Goal: Information Seeking & Learning: Learn about a topic

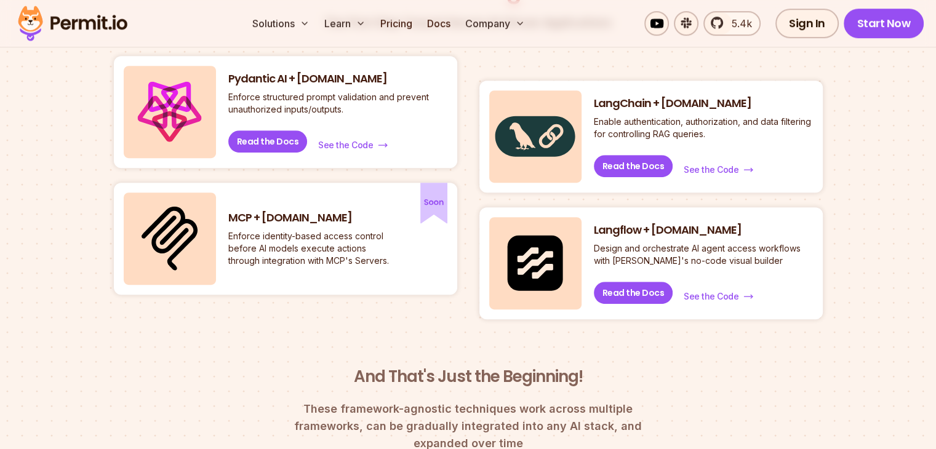
scroll to position [615, 0]
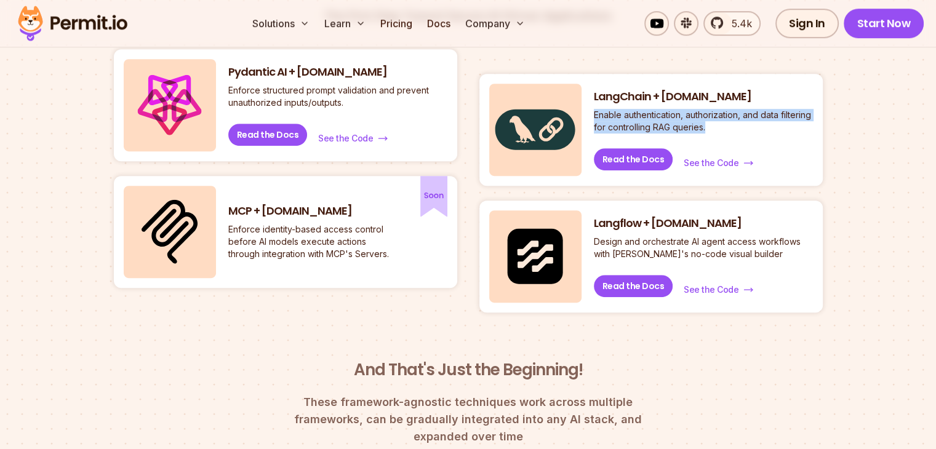
drag, startPoint x: 742, startPoint y: 129, endPoint x: 588, endPoint y: 112, distance: 154.7
click at [588, 112] on div "LangChain + [DOMAIN_NAME] Enable authentication, authorization, and data filter…" at bounding box center [650, 130] width 343 height 112
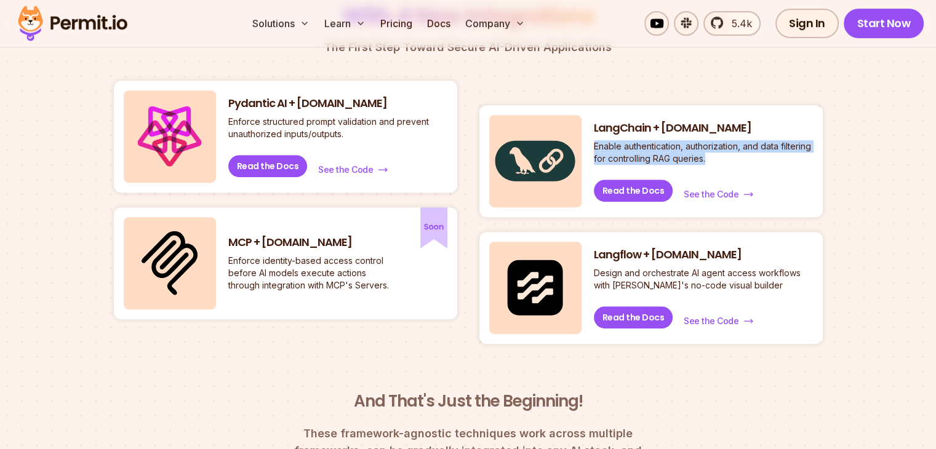
scroll to position [581, 0]
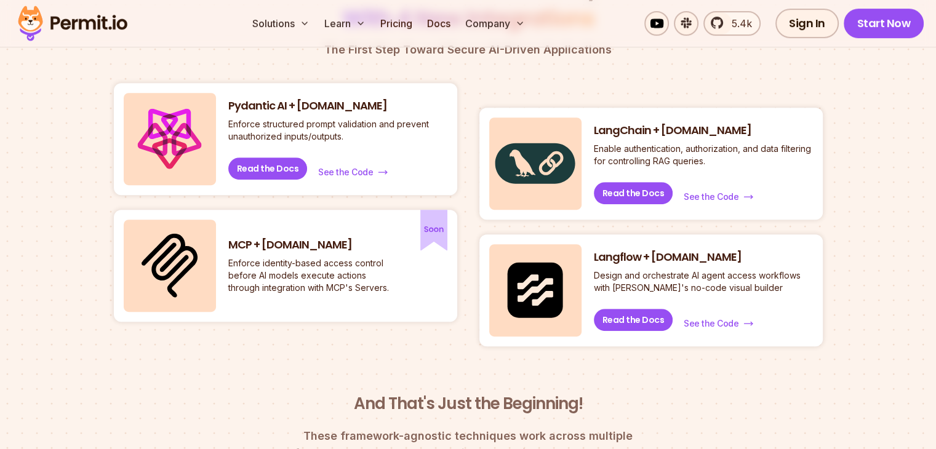
click at [891, 200] on section "A New Level of AI Security, With 4 New Integrations The First Step Toward Secur…" at bounding box center [468, 256] width 936 height 566
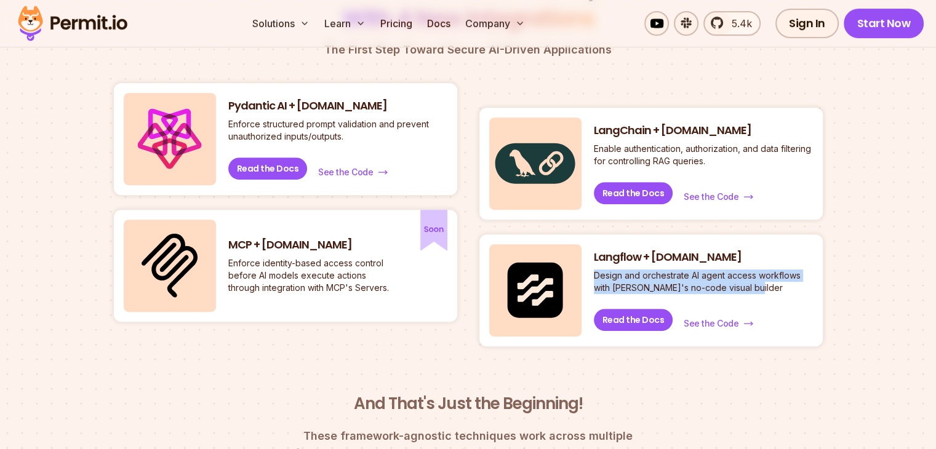
drag, startPoint x: 759, startPoint y: 292, endPoint x: 593, endPoint y: 281, distance: 166.5
click at [594, 281] on p "Design and orchestrate AI agent access workflows with [PERSON_NAME]'s no-code v…" at bounding box center [703, 282] width 219 height 25
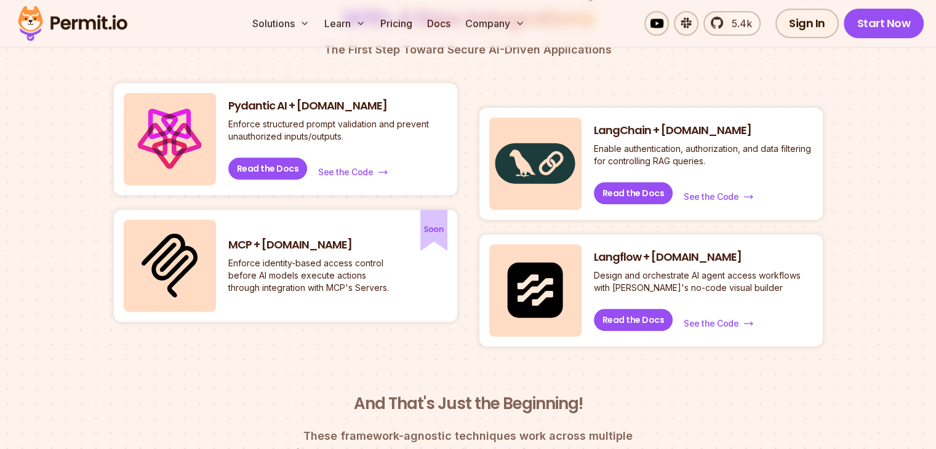
click at [894, 229] on section "A New Level of AI Security, With 4 New Integrations The First Step Toward Secur…" at bounding box center [468, 256] width 936 height 566
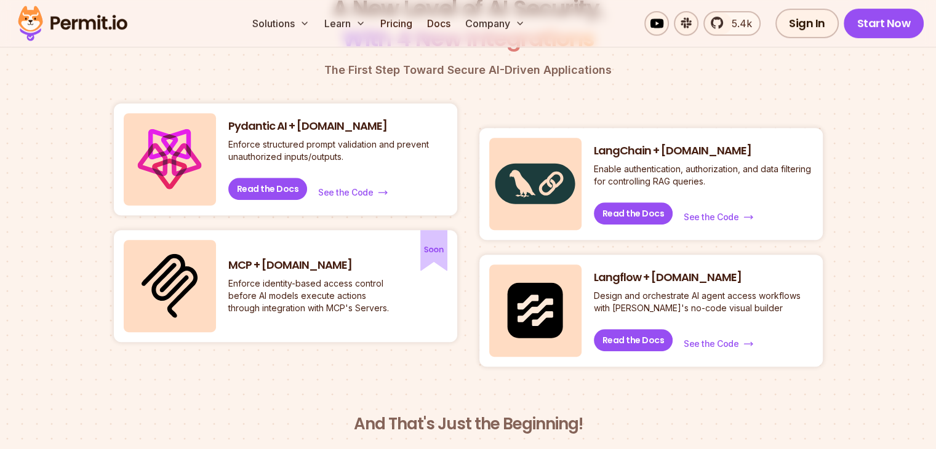
scroll to position [561, 0]
click at [724, 218] on span "See the Code" at bounding box center [711, 216] width 55 height 12
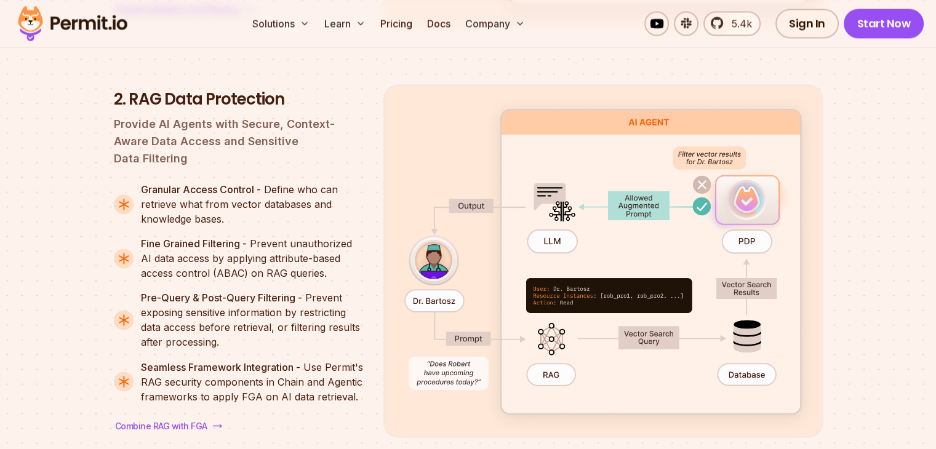
scroll to position [1988, 0]
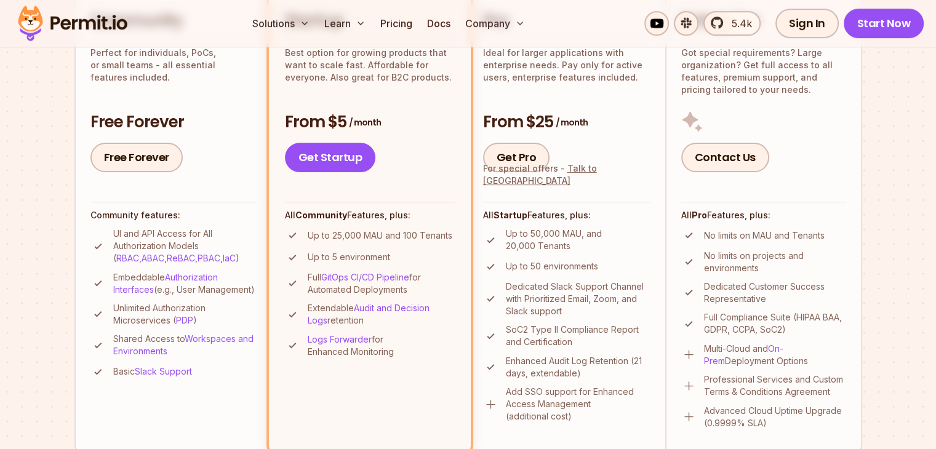
scroll to position [341, 0]
